Goal: Contribute content: Contribute content

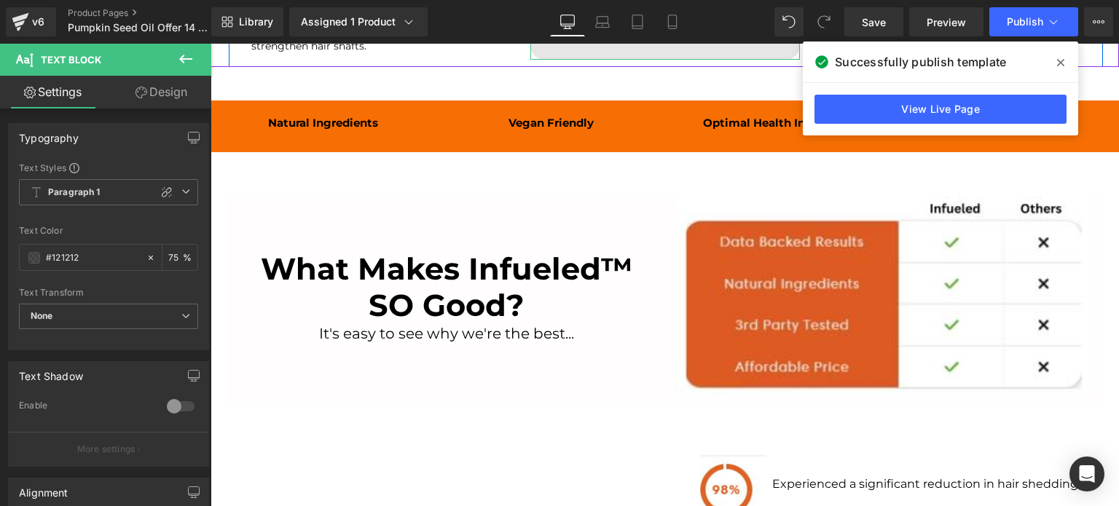
scroll to position [1748, 0]
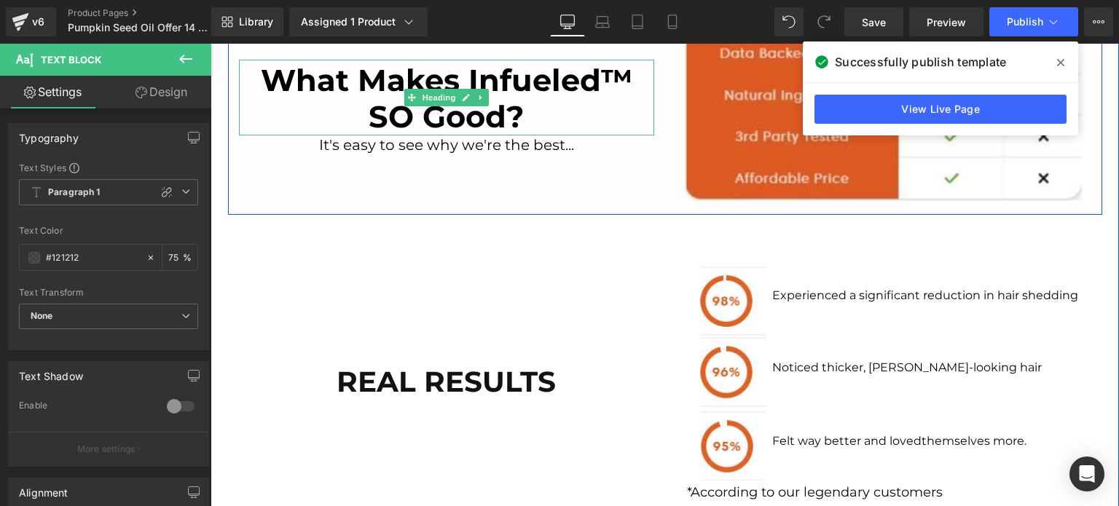
click at [512, 101] on font "What Makes Infueled™ SO Good?" at bounding box center [446, 98] width 371 height 73
click at [0, 0] on link at bounding box center [0, 0] width 0 height 0
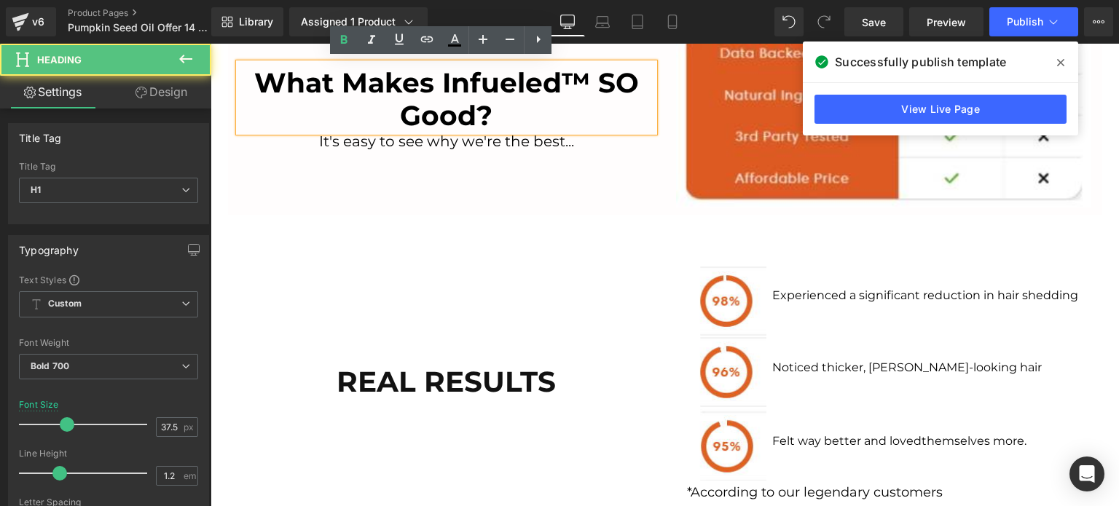
scroll to position [1751, 0]
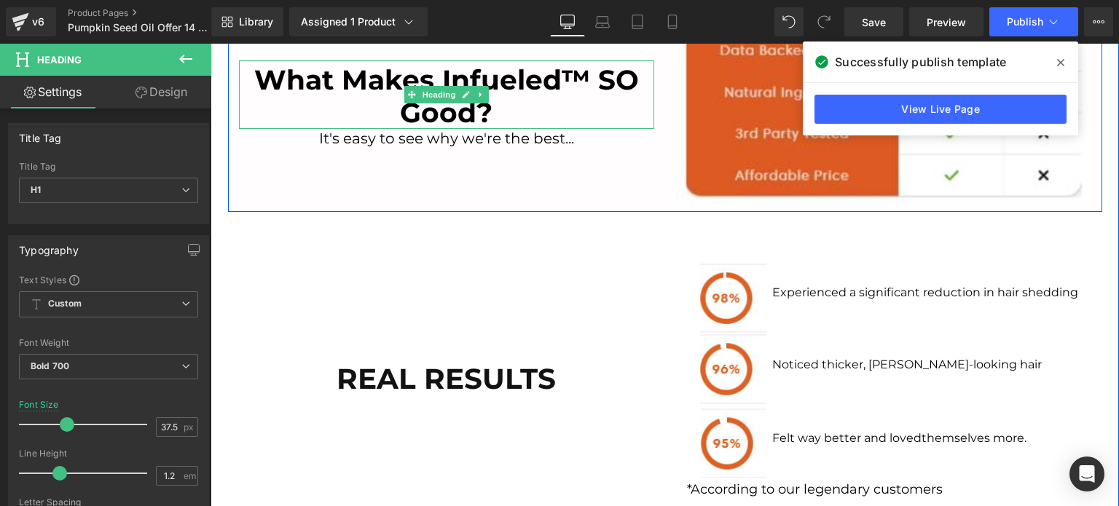
click at [449, 104] on font "What Makes Infueled™ SO Good?" at bounding box center [446, 96] width 385 height 66
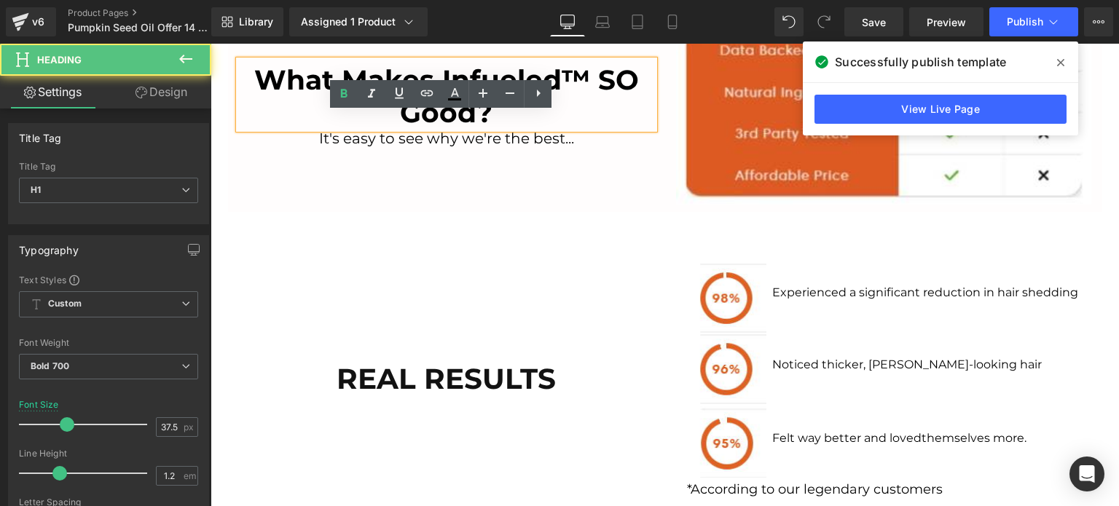
click at [449, 104] on link at bounding box center [455, 94] width 28 height 28
click at [454, 111] on font "What Makes Infueled™ SO Good?" at bounding box center [446, 96] width 385 height 66
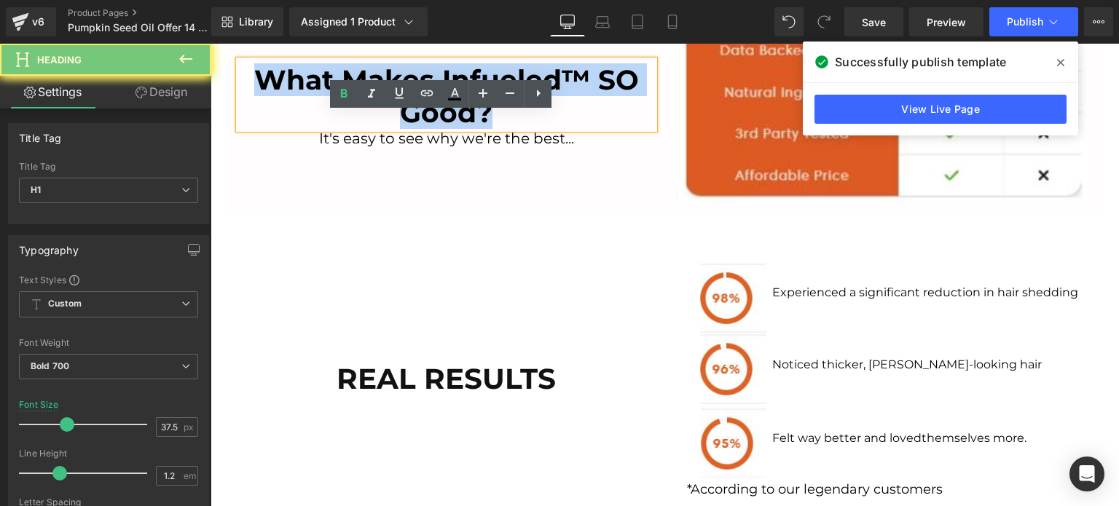
click at [454, 111] on font "What Makes Infueled™ SO Good?" at bounding box center [446, 96] width 385 height 66
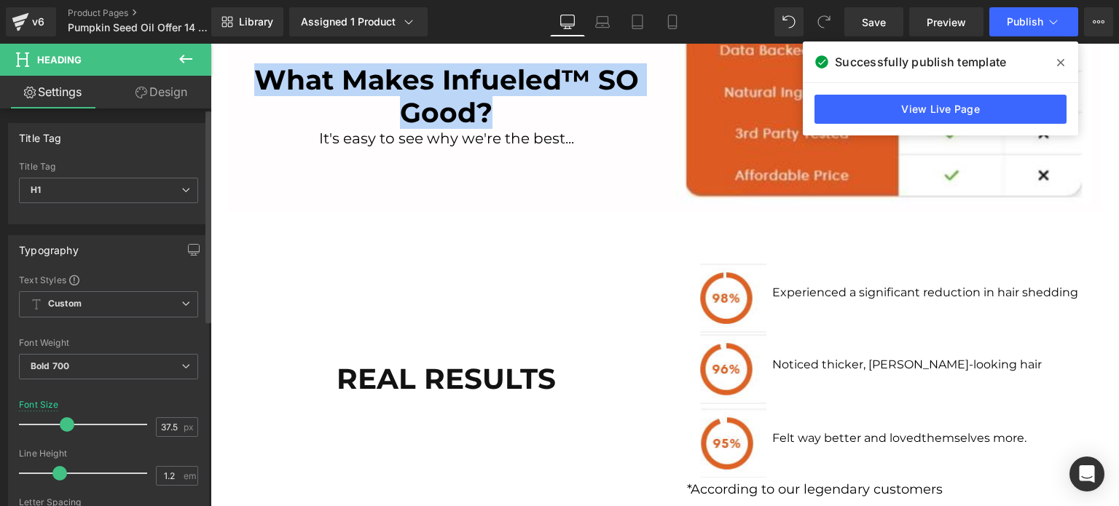
copy font "What Makes Infueled™ SO Good?"
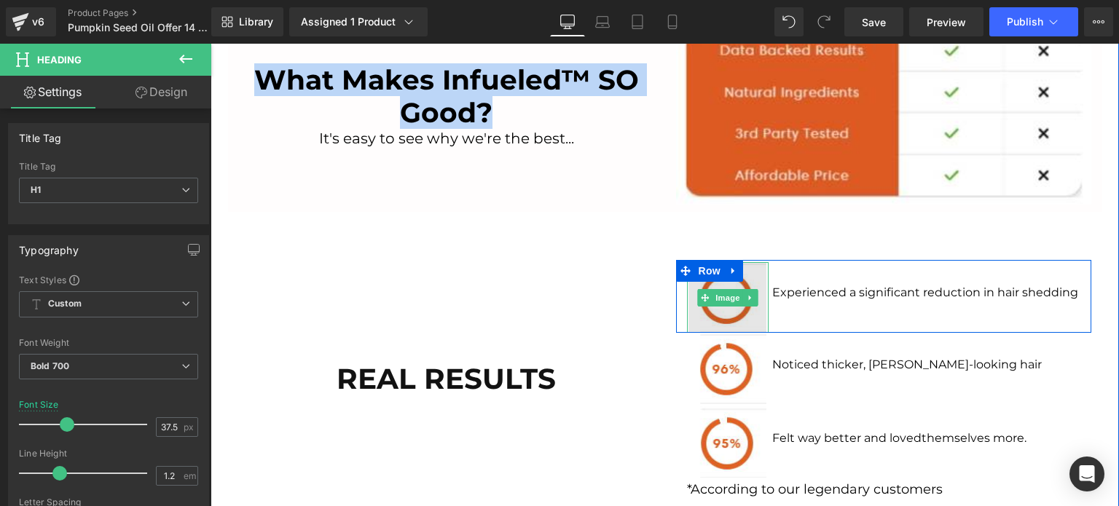
scroll to position [1460, 0]
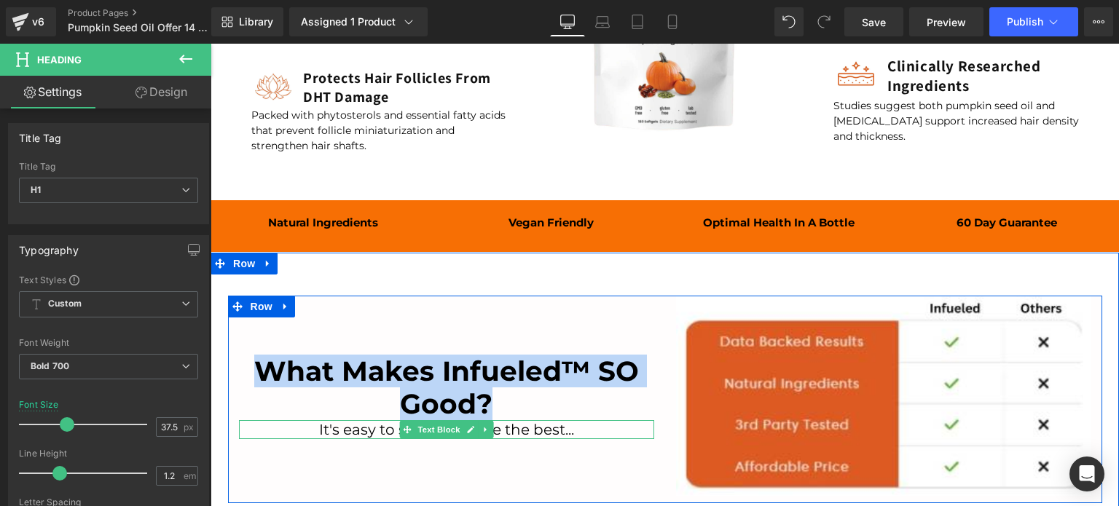
click at [353, 430] on font "It's easy to see why we're the best..." at bounding box center [446, 429] width 255 height 17
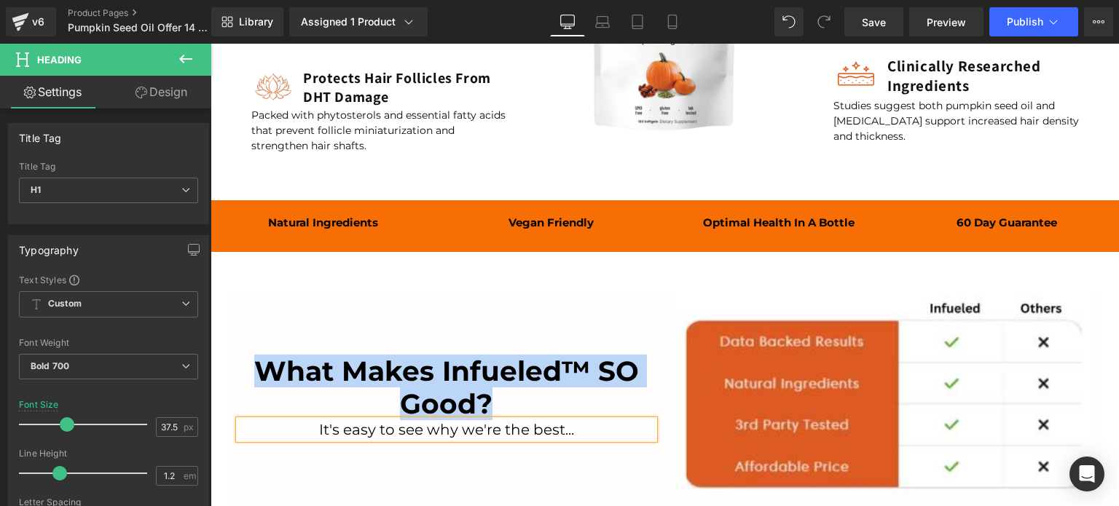
click at [353, 430] on font "It's easy to see why we're the best..." at bounding box center [446, 429] width 255 height 17
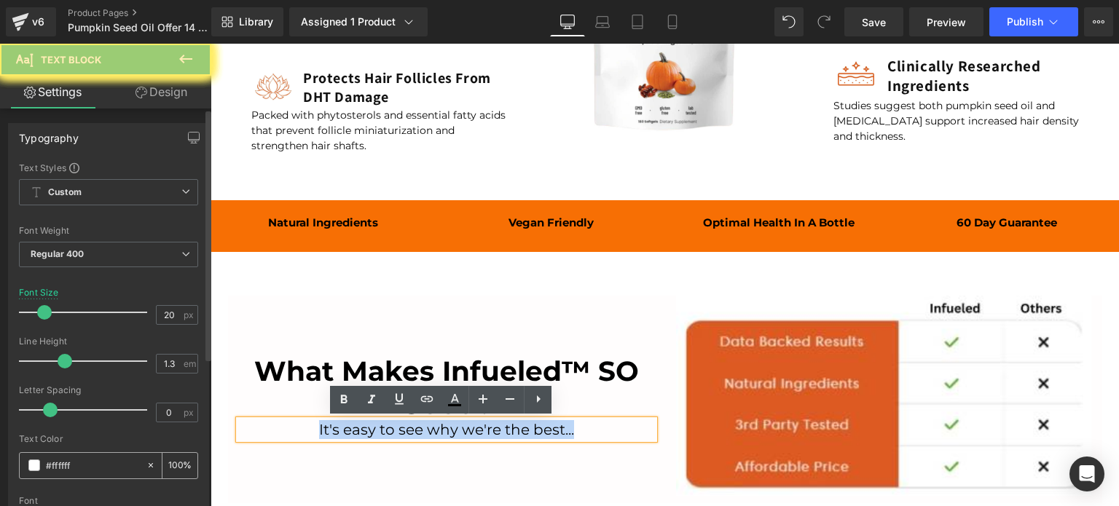
copy font "It's easy to see why we're the best..."
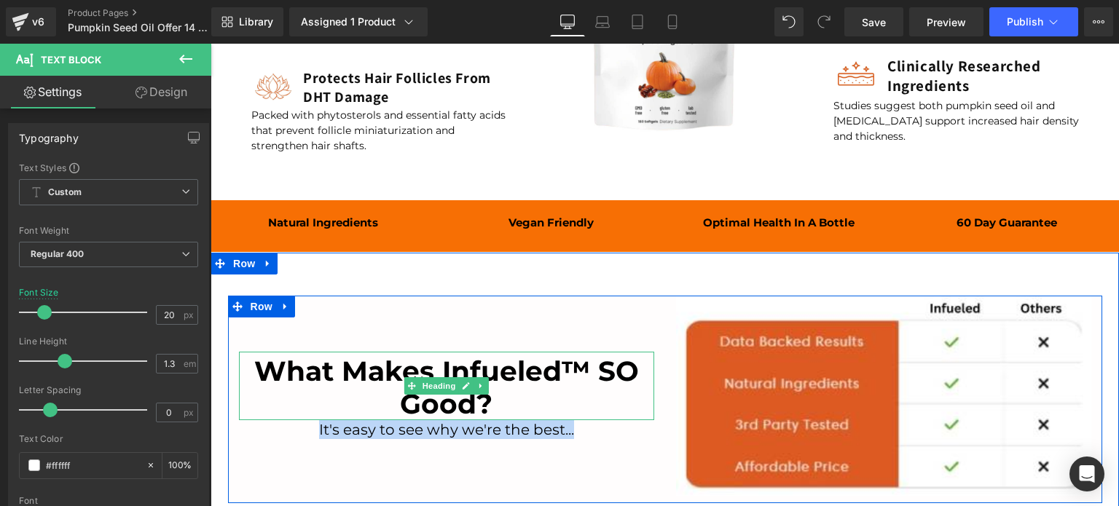
click at [465, 369] on font "What Makes Infueled™ SO Good?" at bounding box center [446, 388] width 385 height 66
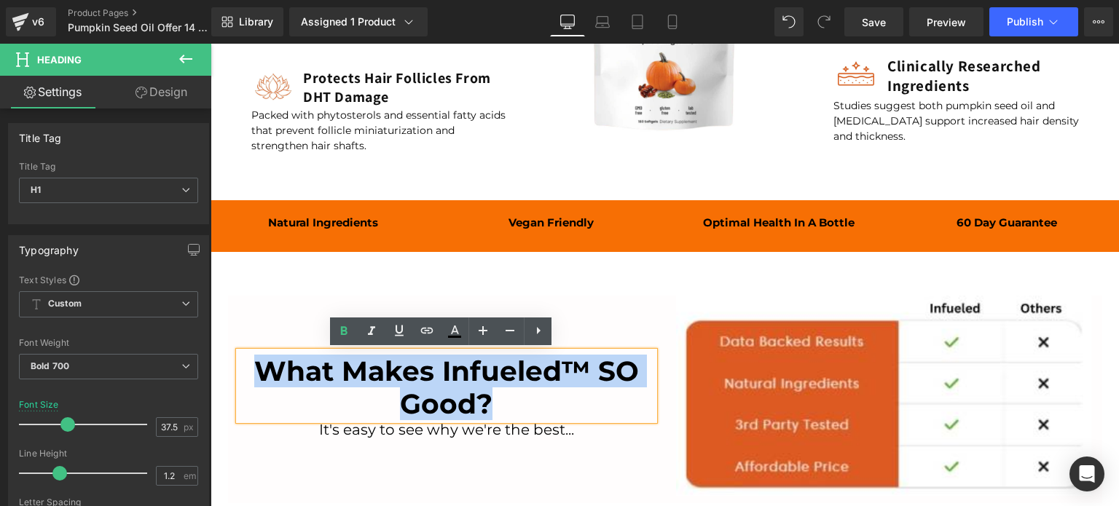
paste div
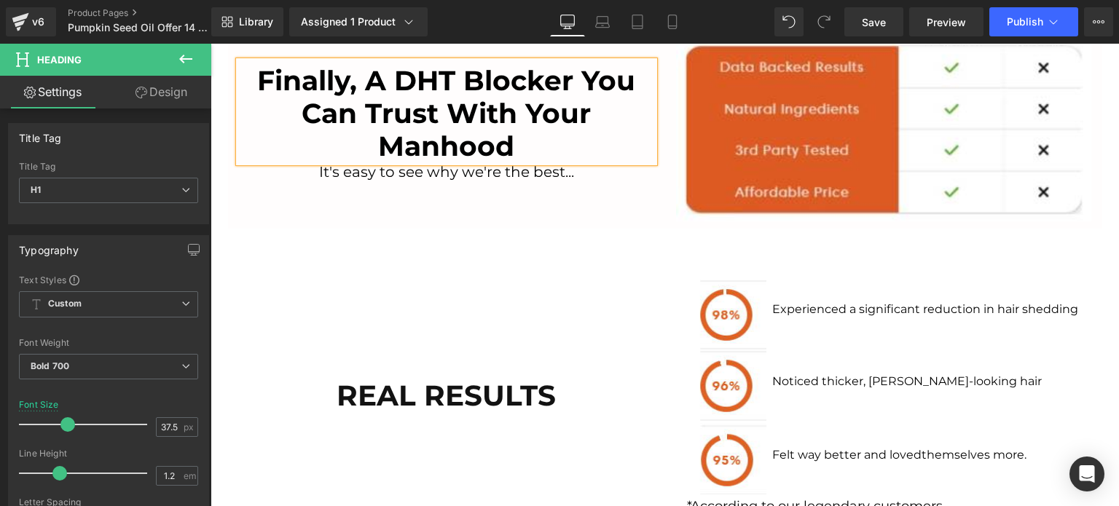
scroll to position [1443, 0]
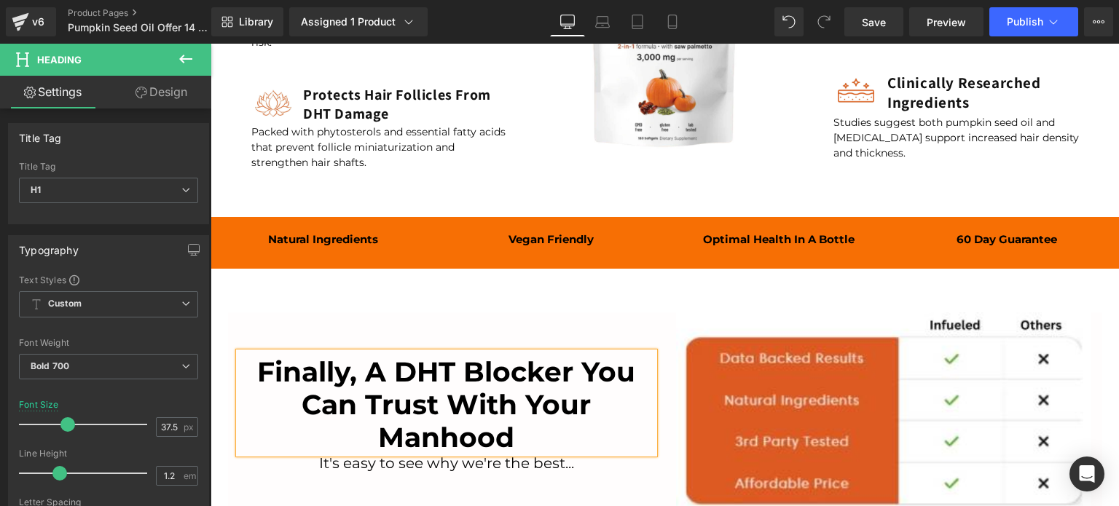
click at [382, 382] on font "Finally, A DHT Blocker You Can Trust With Your Manhood" at bounding box center [446, 404] width 378 height 98
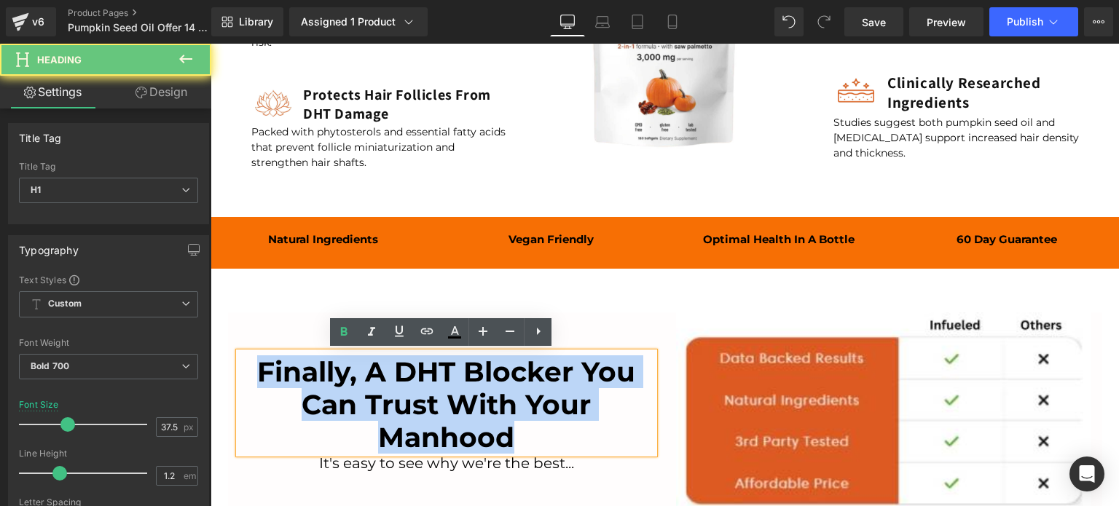
click at [382, 382] on font "Finally, A DHT Blocker You Can Trust With Your Manhood" at bounding box center [446, 404] width 378 height 98
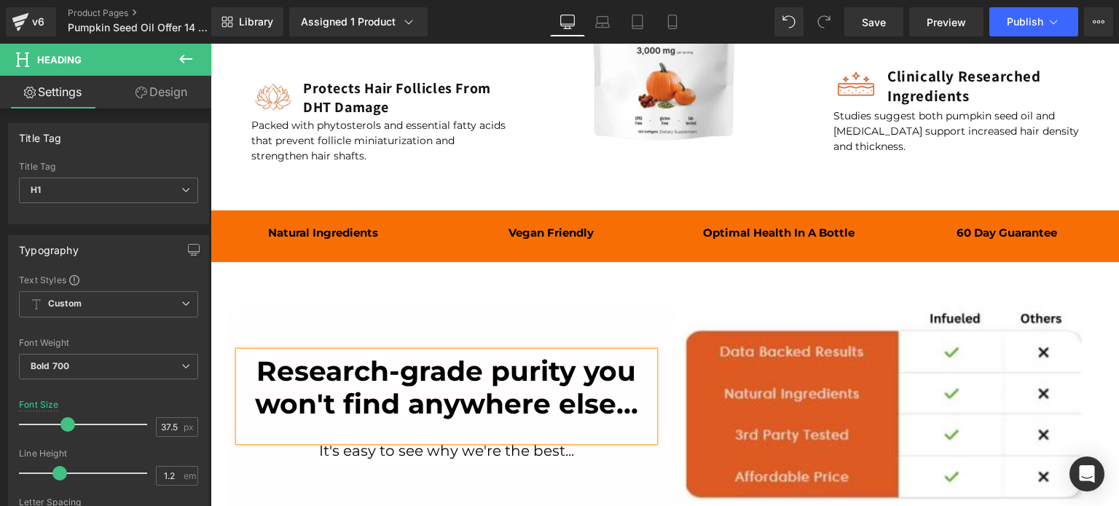
scroll to position [1460, 0]
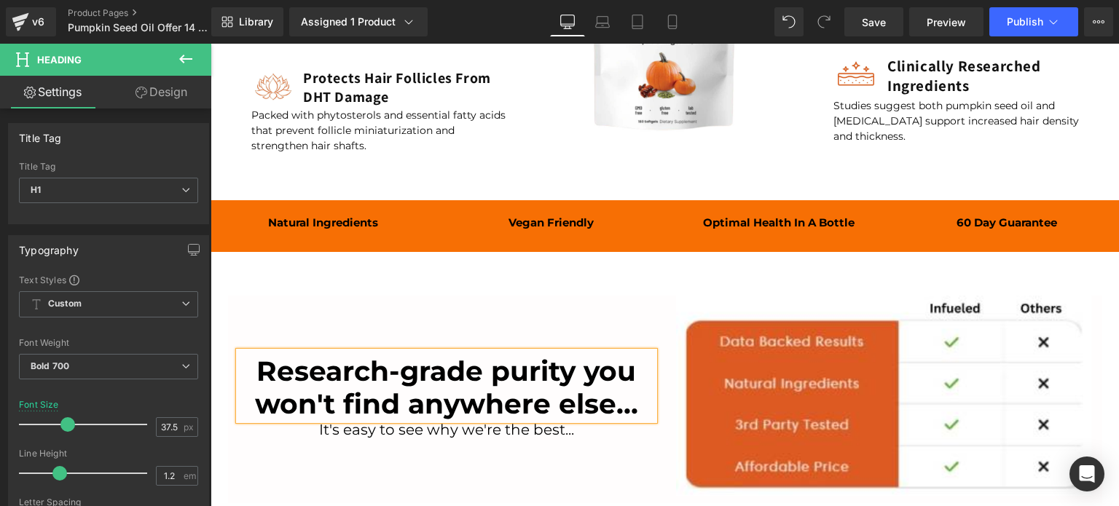
click at [595, 454] on div "Rendering Content" at bounding box center [560, 449] width 90 height 16
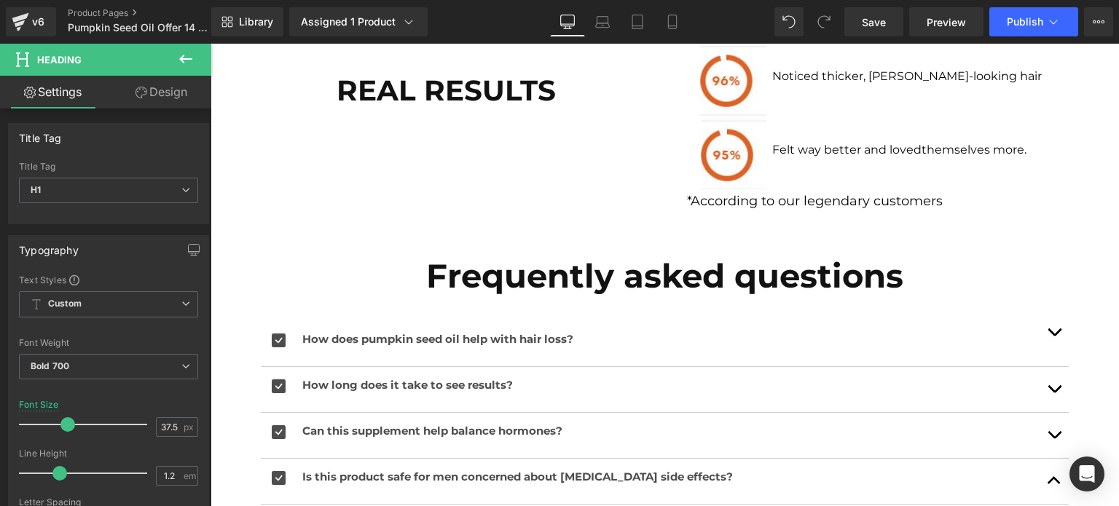
scroll to position [1748, 0]
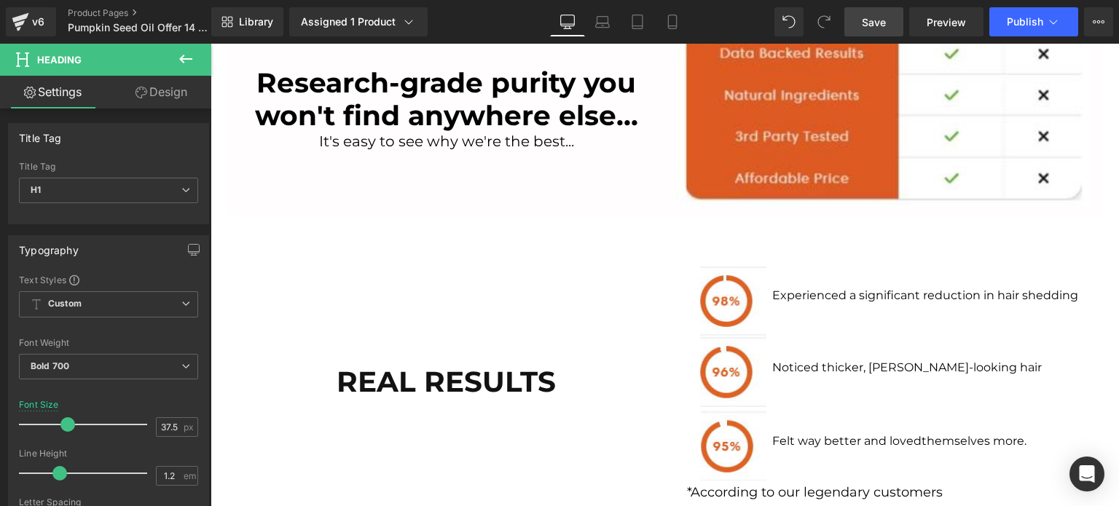
click at [886, 20] on span "Save" at bounding box center [874, 22] width 24 height 15
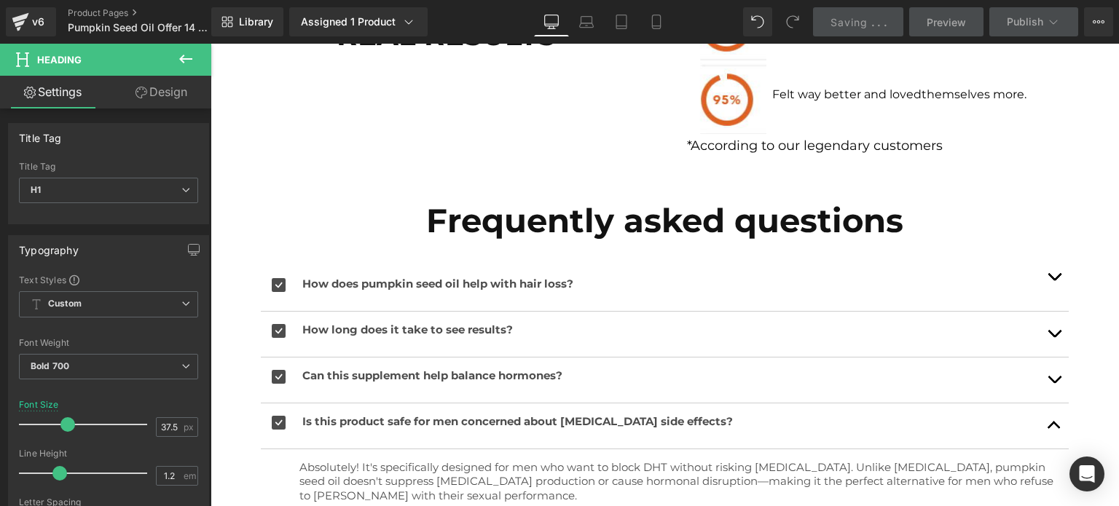
scroll to position [2331, 0]
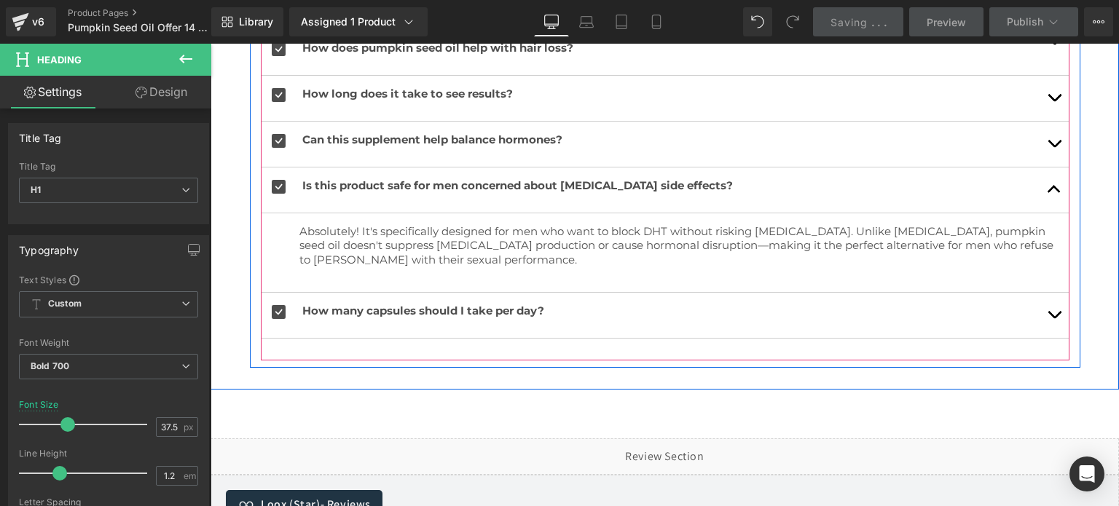
click at [1050, 189] on button "button" at bounding box center [1053, 190] width 29 height 45
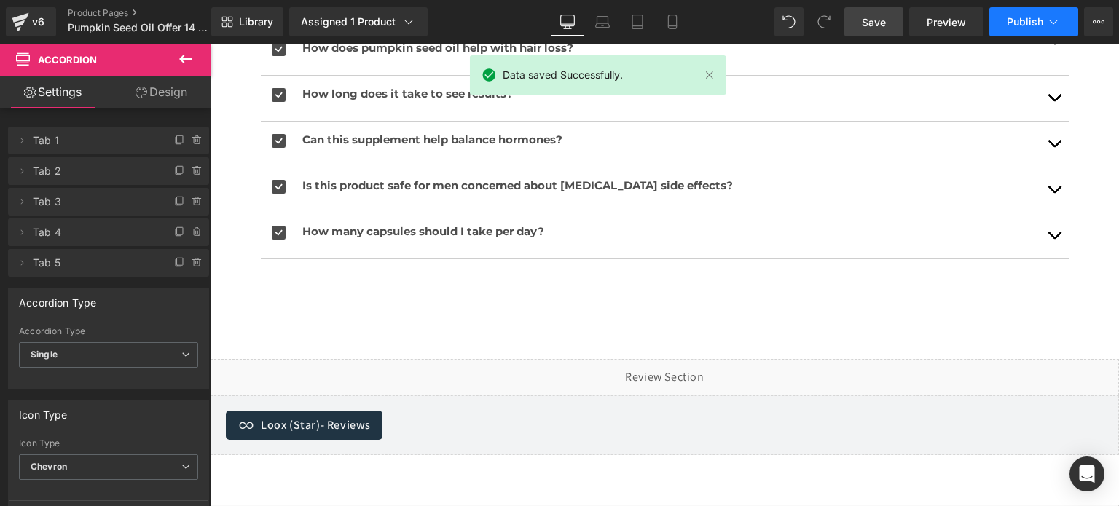
click at [1014, 17] on span "Publish" at bounding box center [1025, 22] width 36 height 12
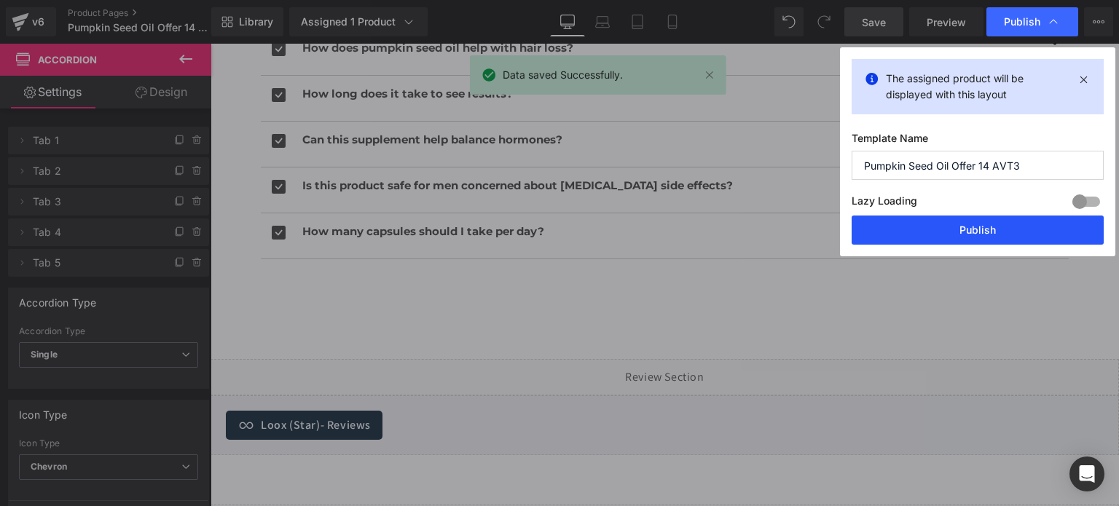
click at [913, 235] on button "Publish" at bounding box center [977, 230] width 252 height 29
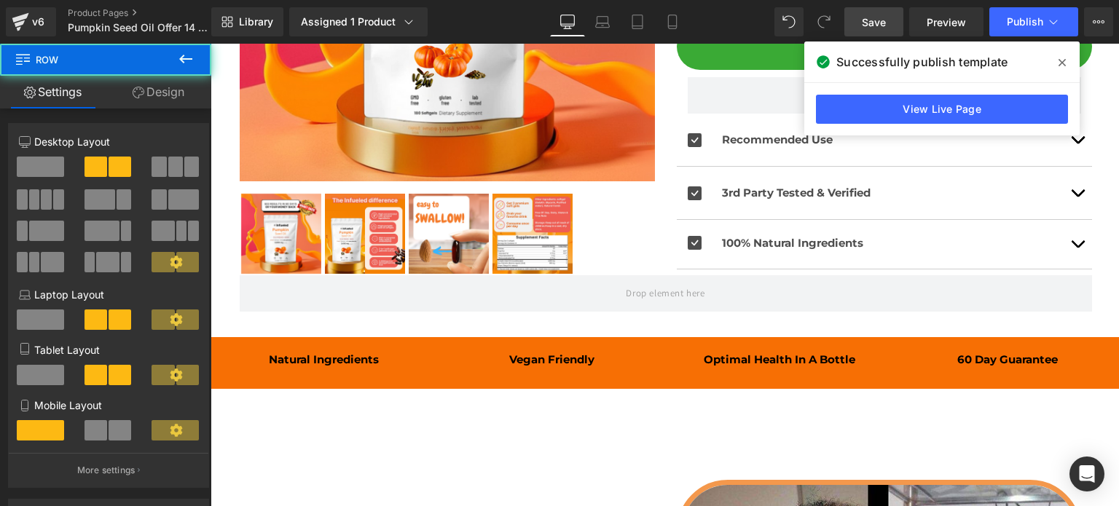
scroll to position [0, 0]
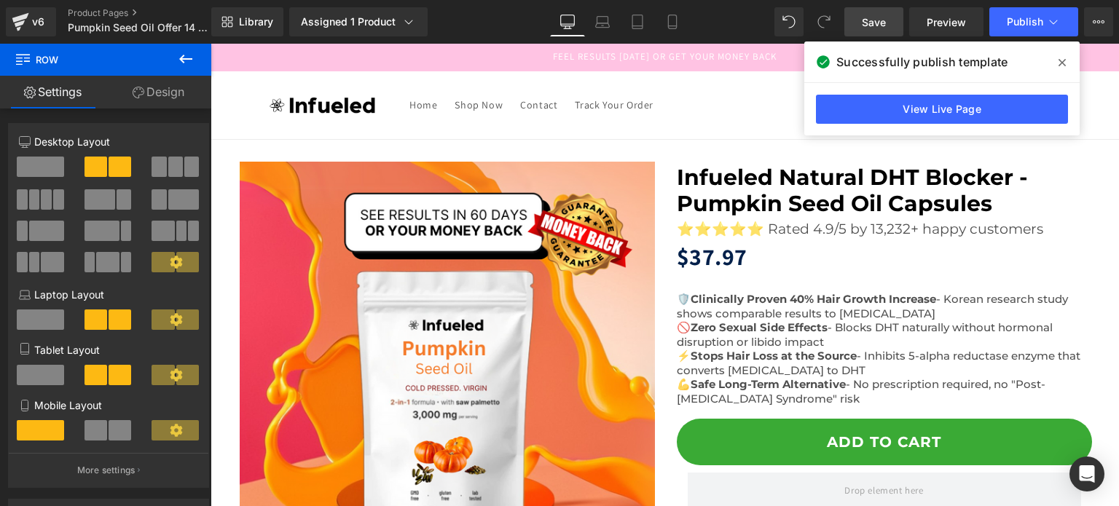
click at [862, 34] on link "Save" at bounding box center [873, 21] width 59 height 29
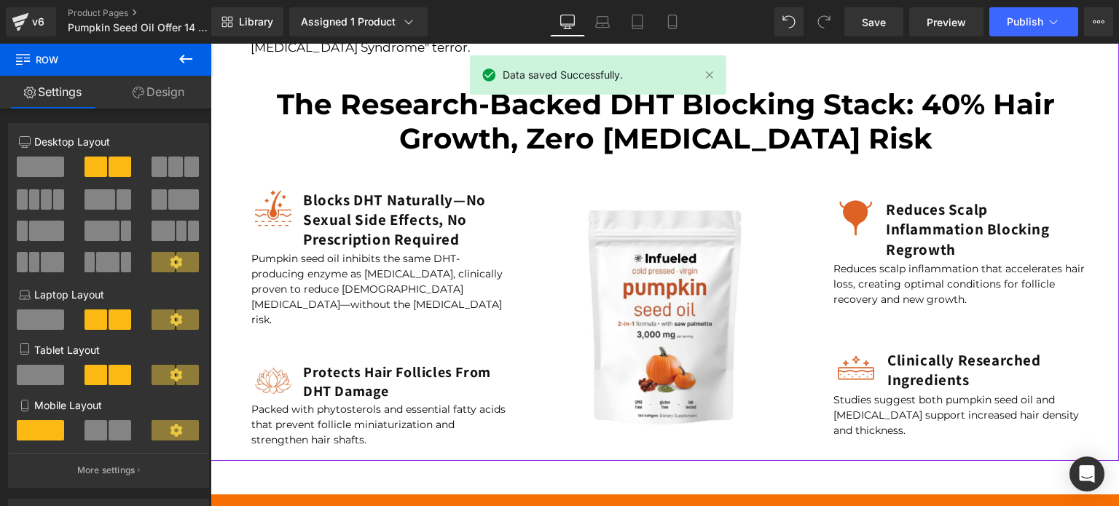
scroll to position [874, 0]
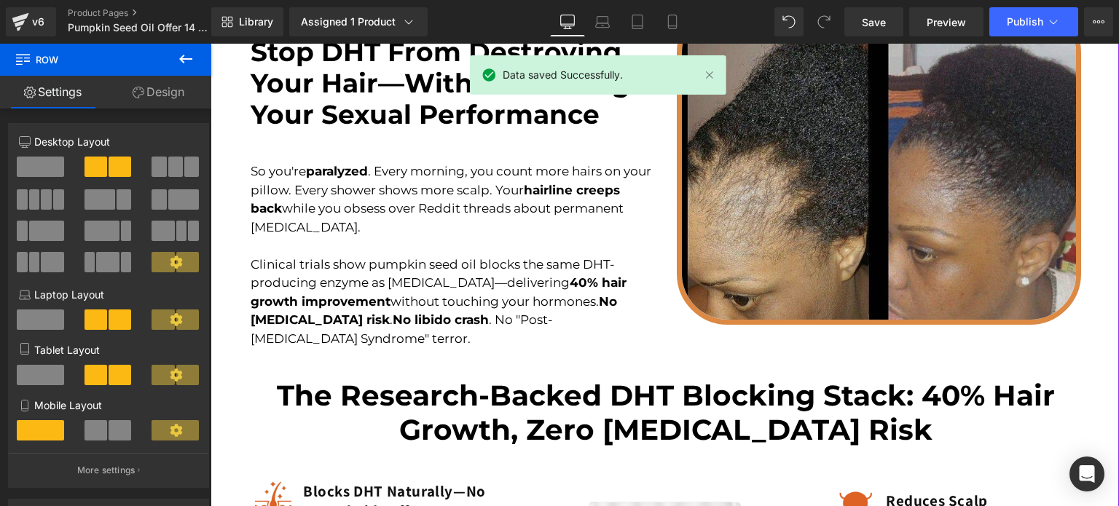
click at [921, 168] on img at bounding box center [879, 162] width 404 height 323
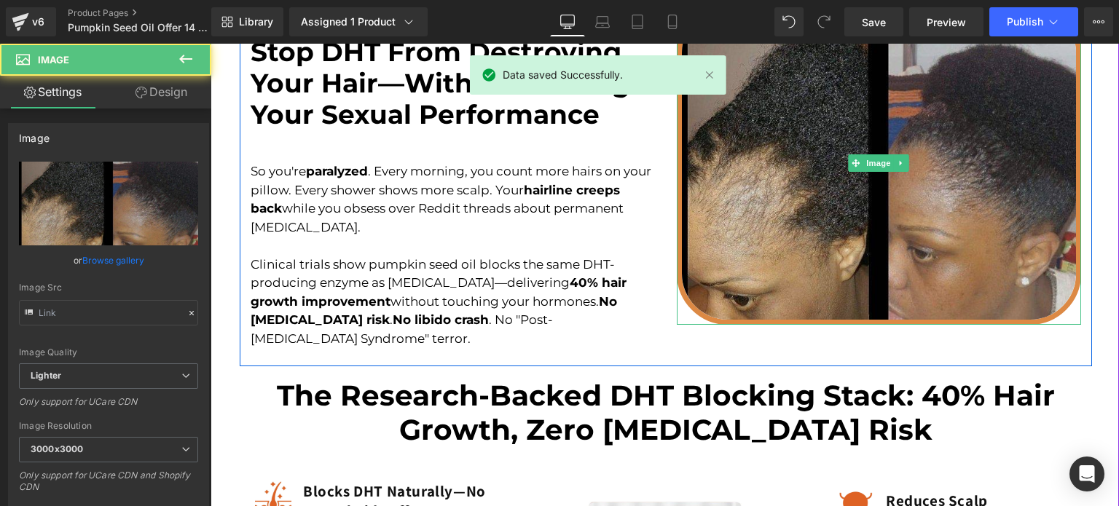
type input "[URL][DOMAIN_NAME]"
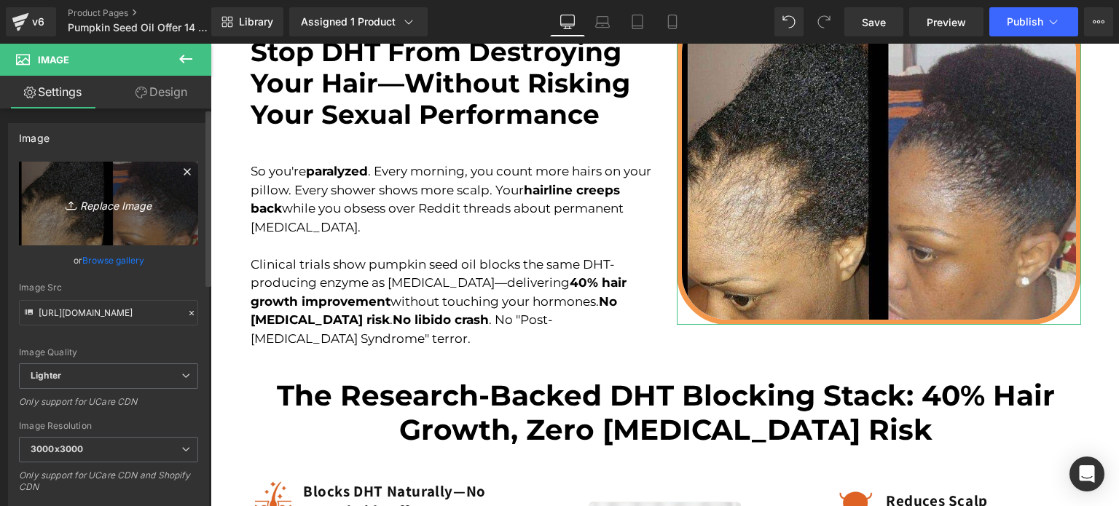
click at [139, 202] on icon "Replace Image" at bounding box center [108, 203] width 117 height 18
type input "C:\fakepath\[MEDICAL_DATA]-before-and-after-5.avif"
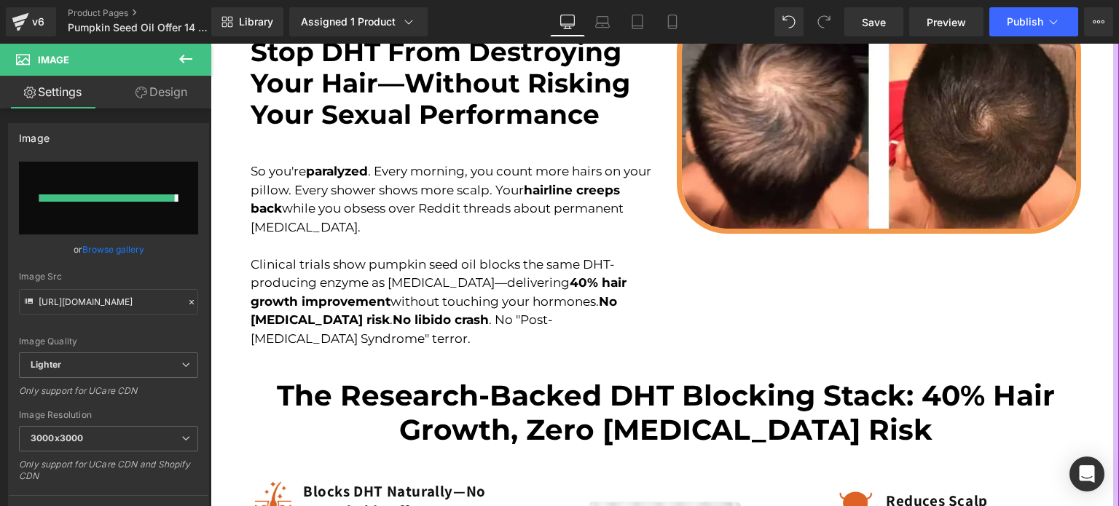
type input "[URL][DOMAIN_NAME]"
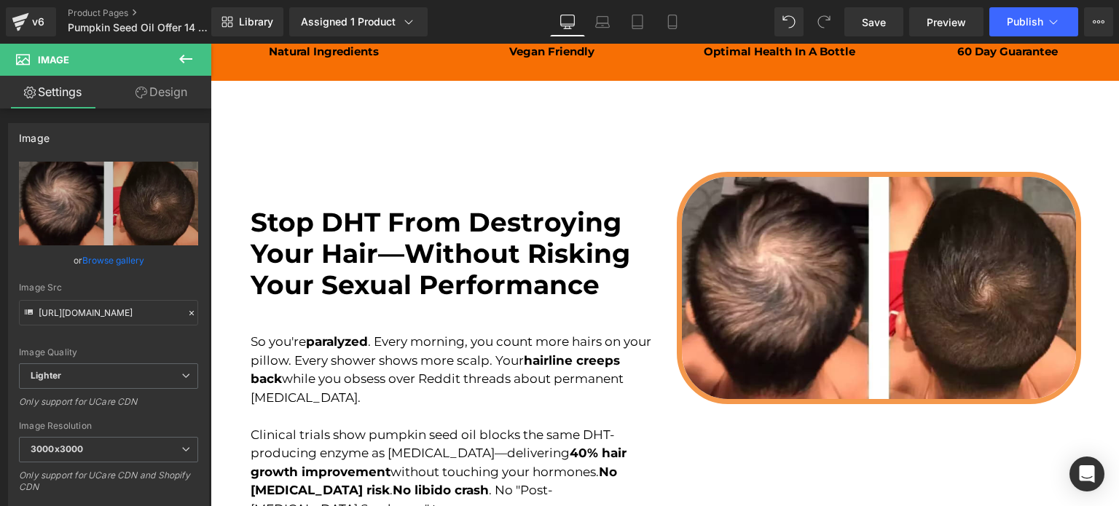
scroll to position [749, 0]
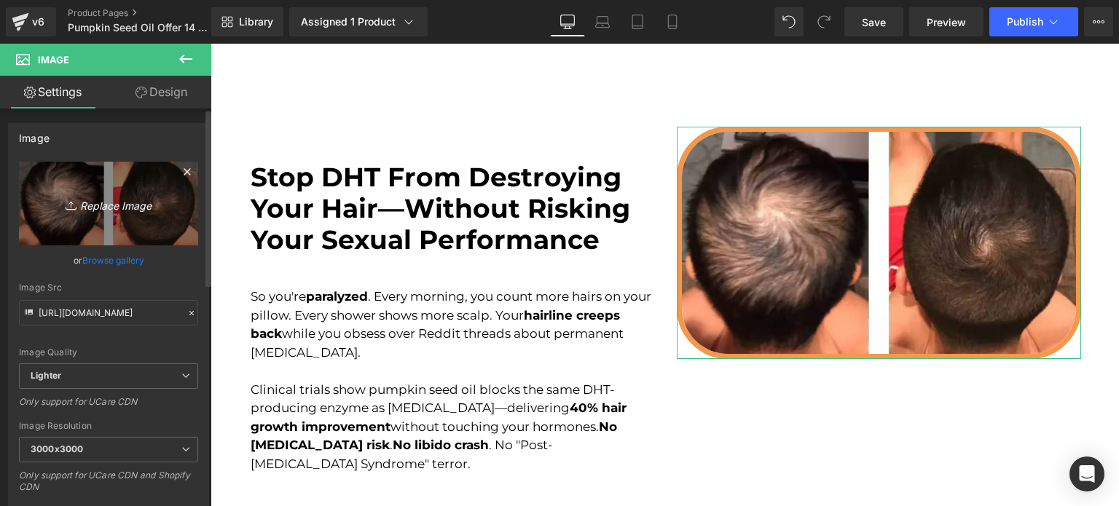
click at [67, 198] on icon at bounding box center [73, 205] width 15 height 15
click at [102, 201] on icon "Replace Image" at bounding box center [108, 203] width 117 height 18
type input "C:\fakepath\AVT3.jpg"
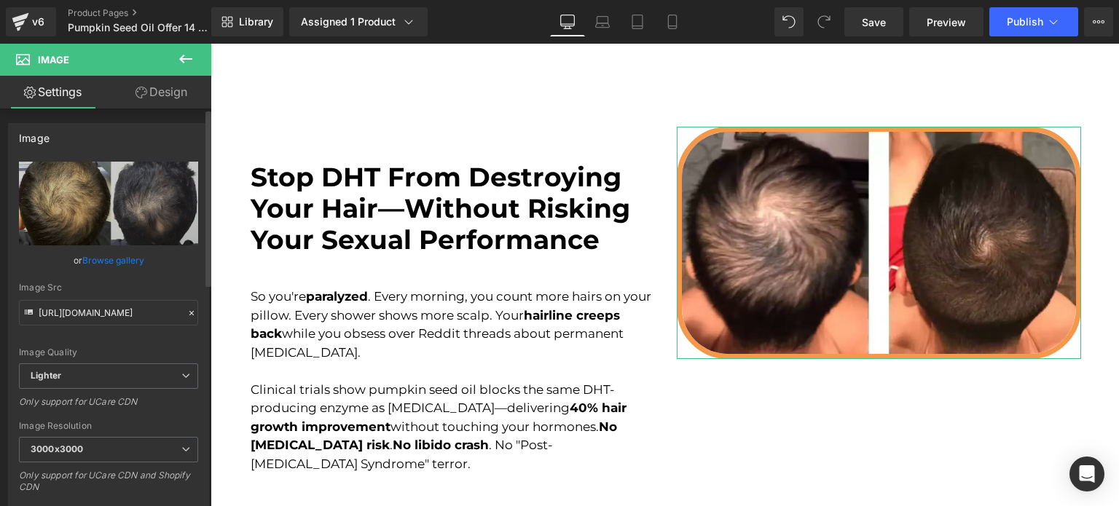
type input "[URL][DOMAIN_NAME]"
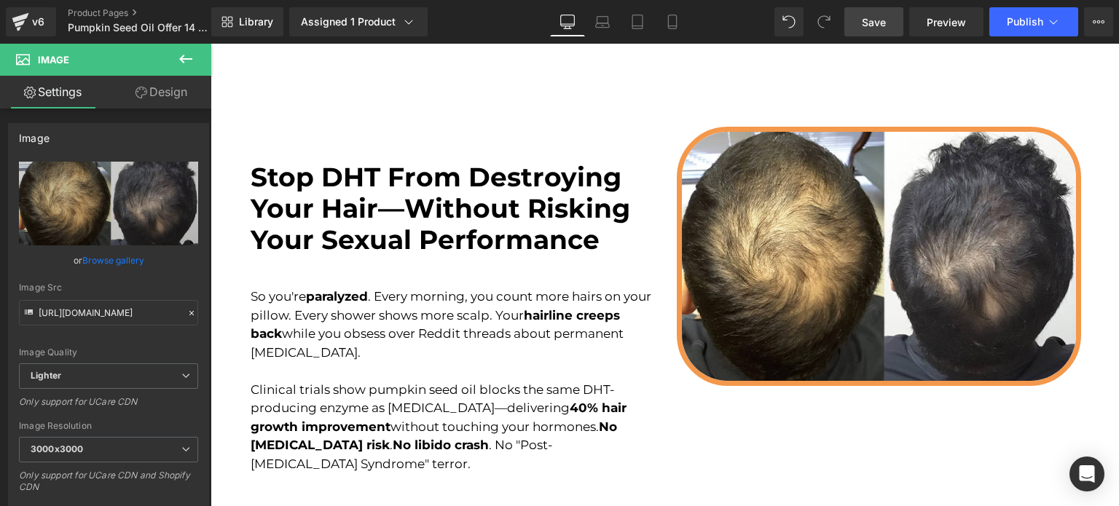
click at [862, 28] on link "Save" at bounding box center [873, 21] width 59 height 29
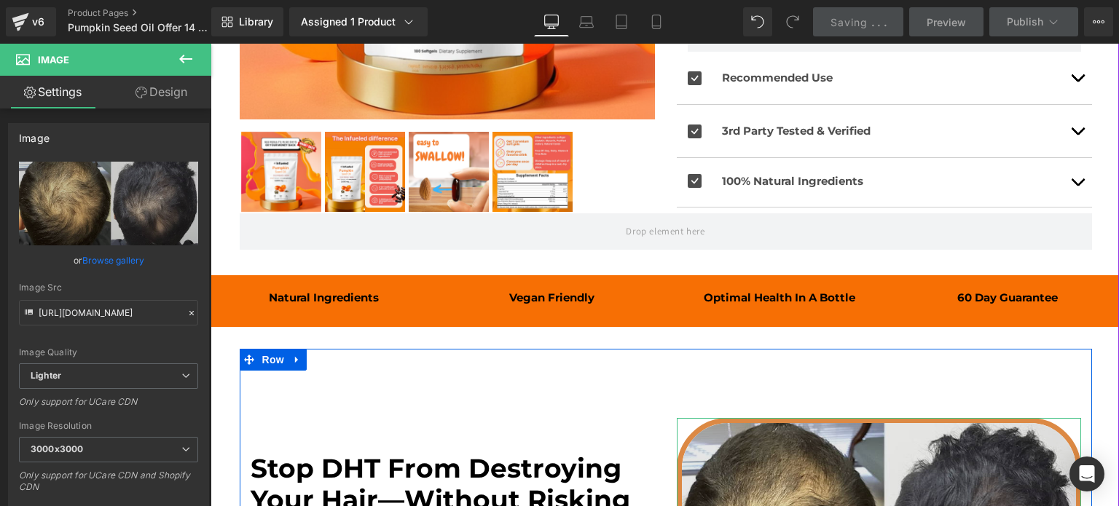
scroll to position [166, 0]
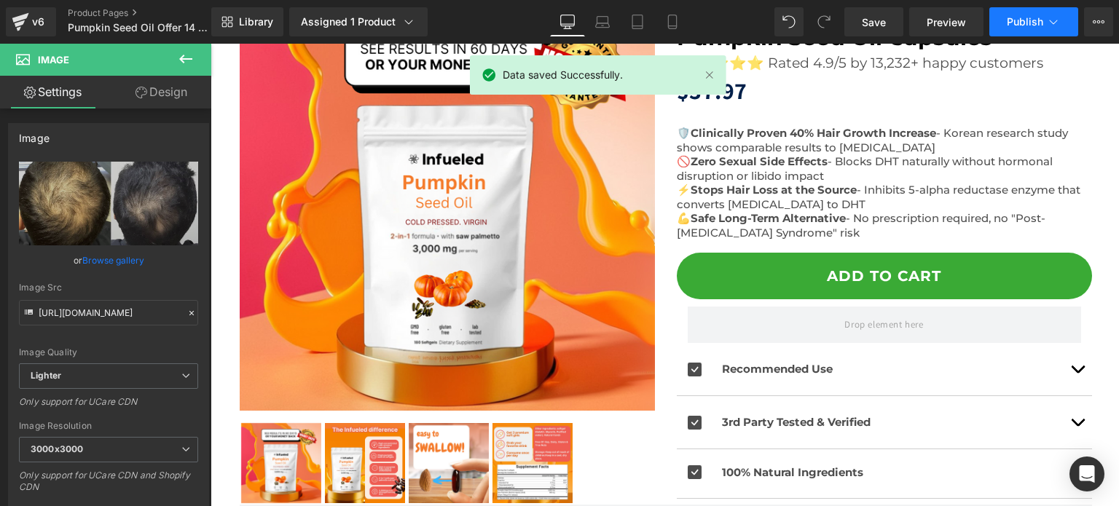
click at [1010, 23] on span "Publish" at bounding box center [1025, 22] width 36 height 12
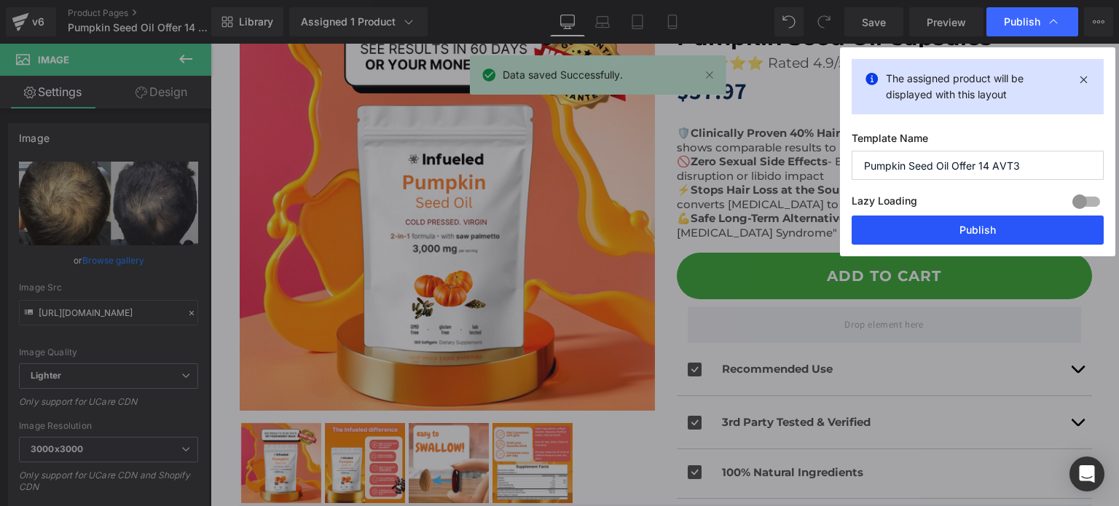
click at [961, 218] on button "Publish" at bounding box center [977, 230] width 252 height 29
